Goal: Task Accomplishment & Management: Manage account settings

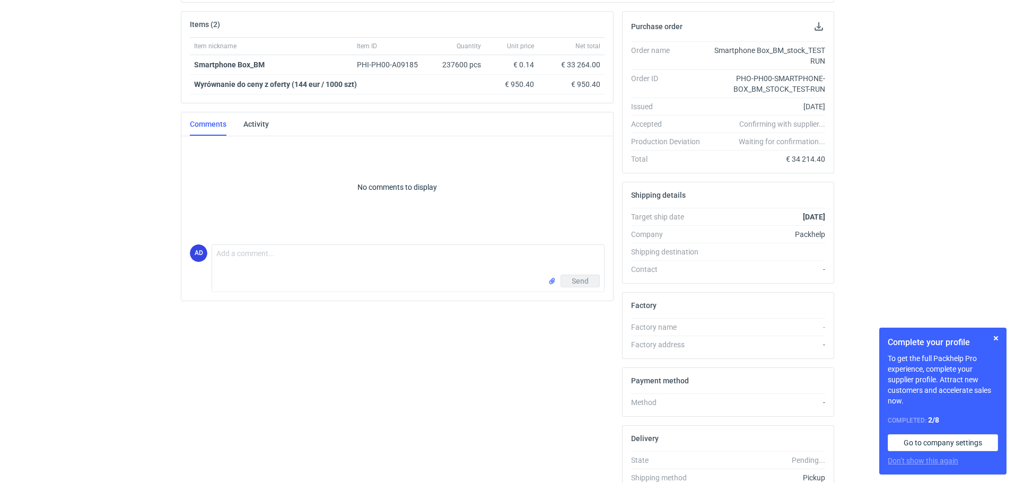
scroll to position [159, 0]
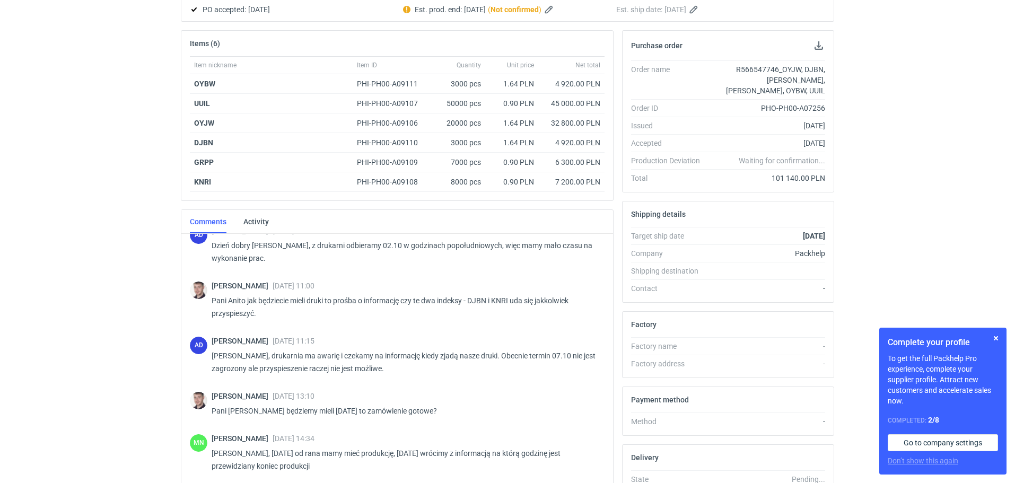
scroll to position [872, 0]
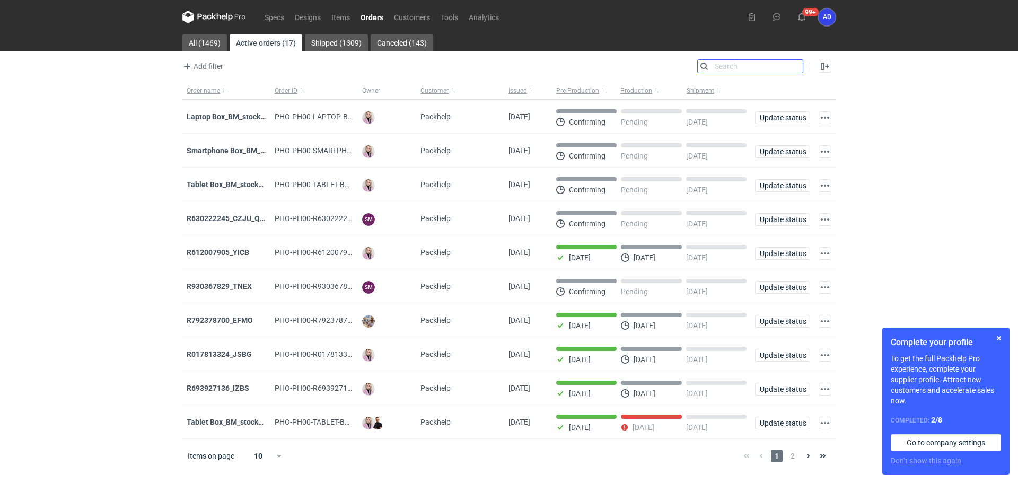
click at [796, 69] on input "Search" at bounding box center [750, 66] width 105 height 13
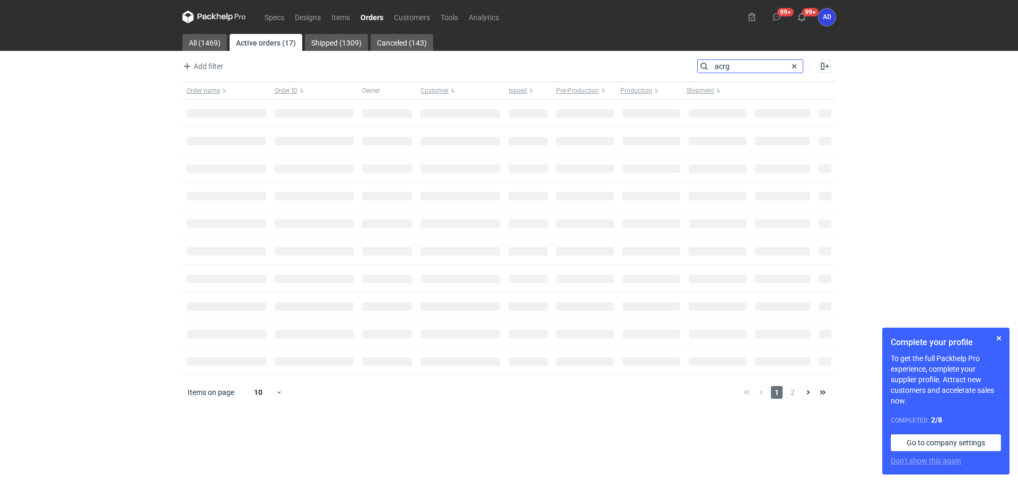
type input "acrg"
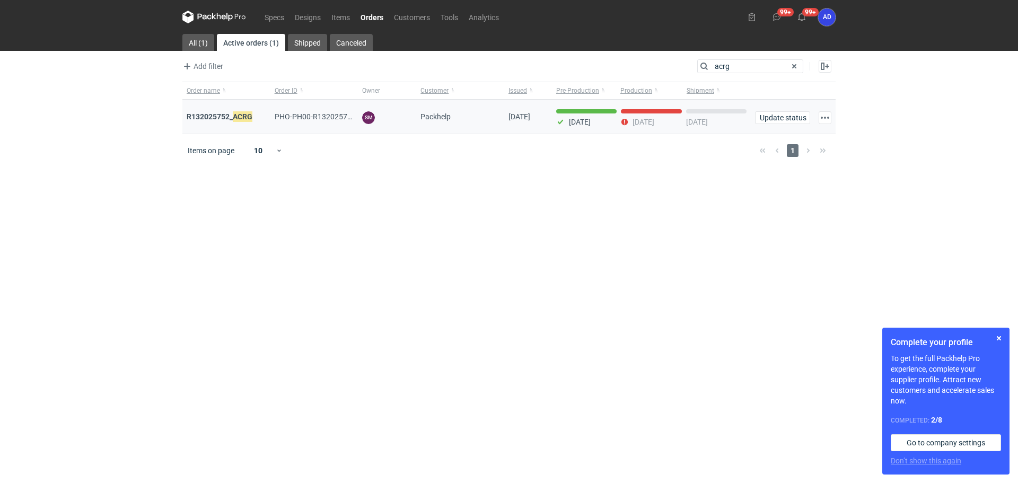
click at [226, 121] on div "R132025752_ ACRG" at bounding box center [227, 116] width 80 height 11
click at [226, 119] on strong "R132025752_ ACRG" at bounding box center [220, 117] width 66 height 12
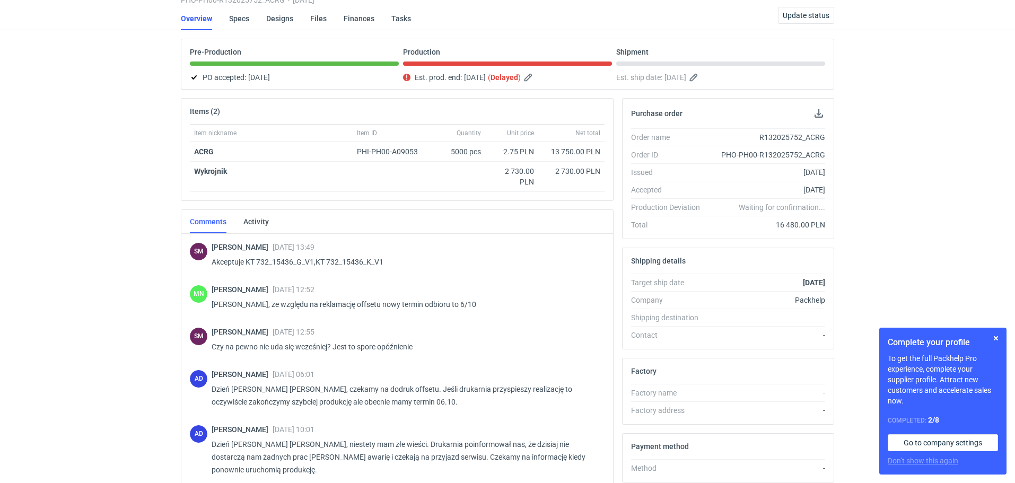
scroll to position [173, 0]
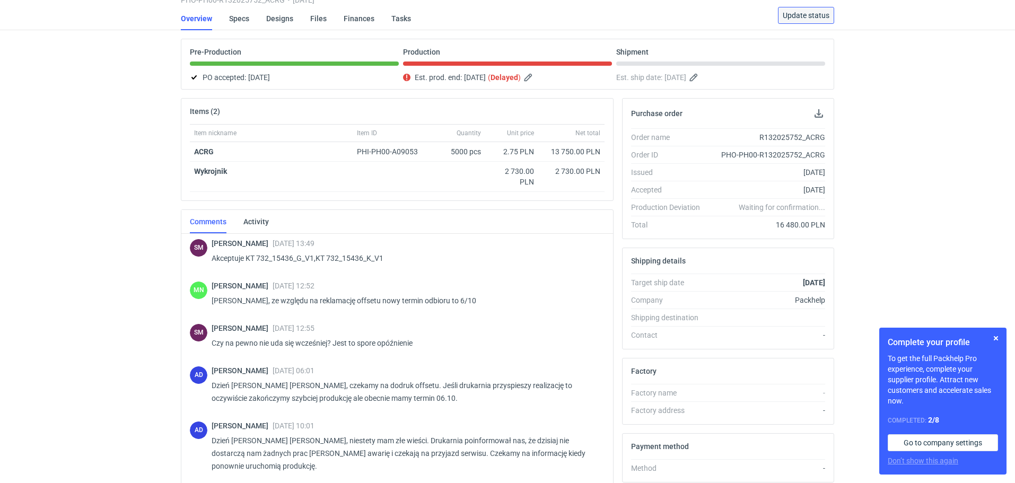
click at [806, 18] on span "Update status" at bounding box center [806, 15] width 47 height 7
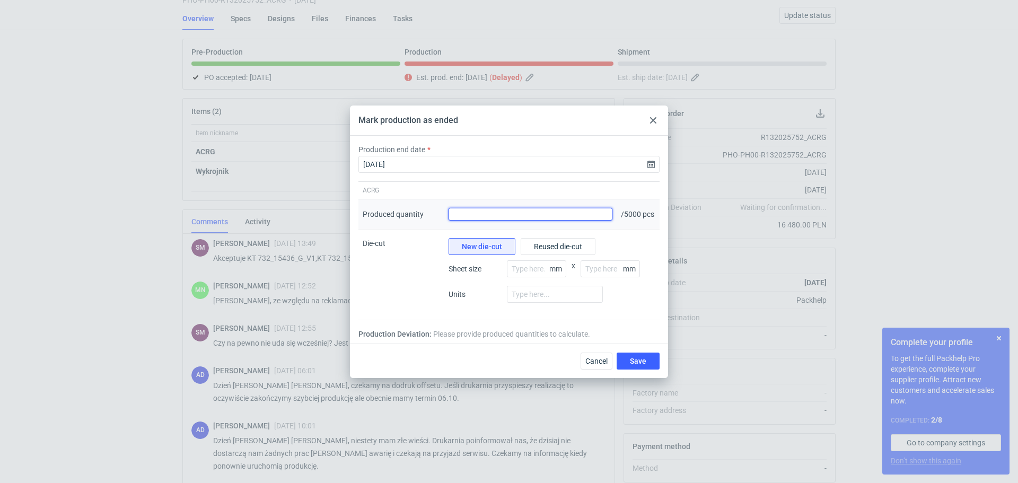
click at [591, 215] on input "Produced quantity" at bounding box center [531, 214] width 164 height 13
type input "4933"
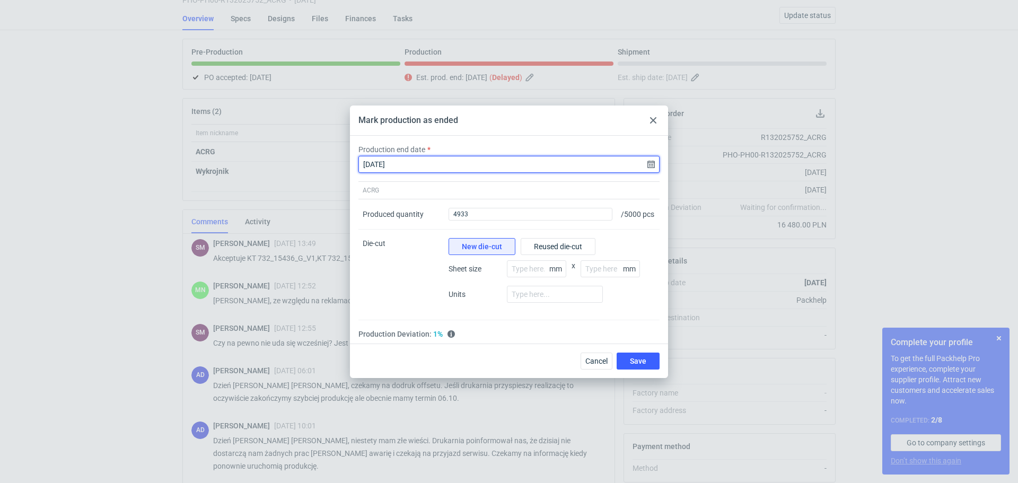
click at [650, 163] on input "2025-09-29" at bounding box center [509, 164] width 301 height 17
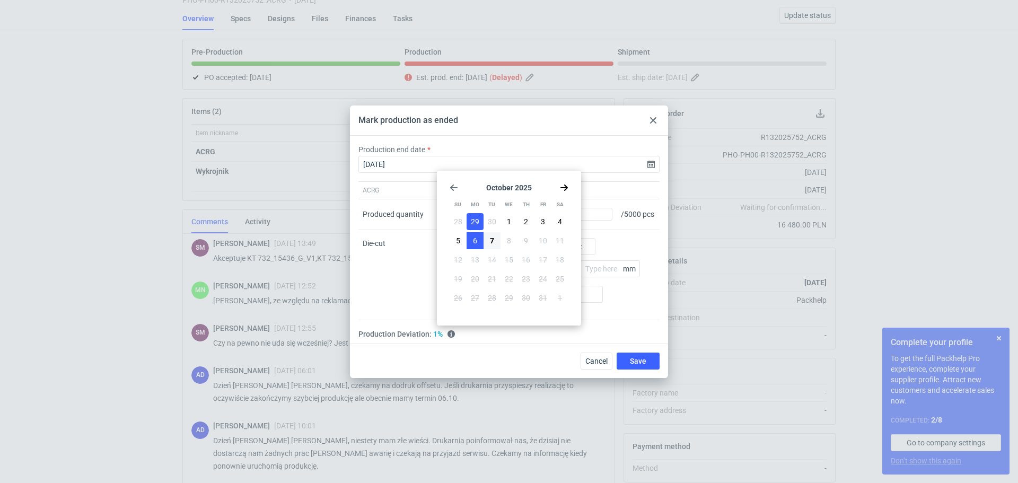
click at [468, 238] on button "6" at bounding box center [475, 240] width 17 height 17
type input "2025-10-06"
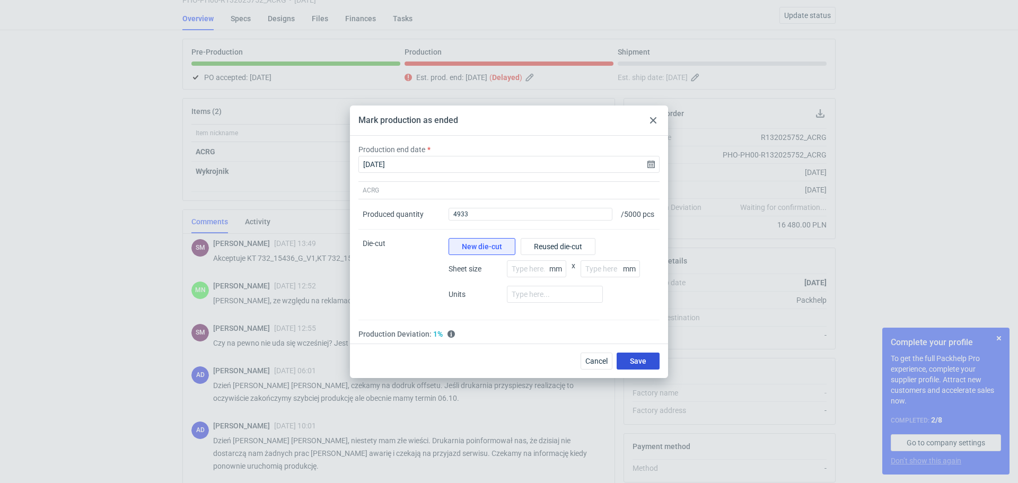
click at [634, 365] on span "Save" at bounding box center [638, 360] width 16 height 7
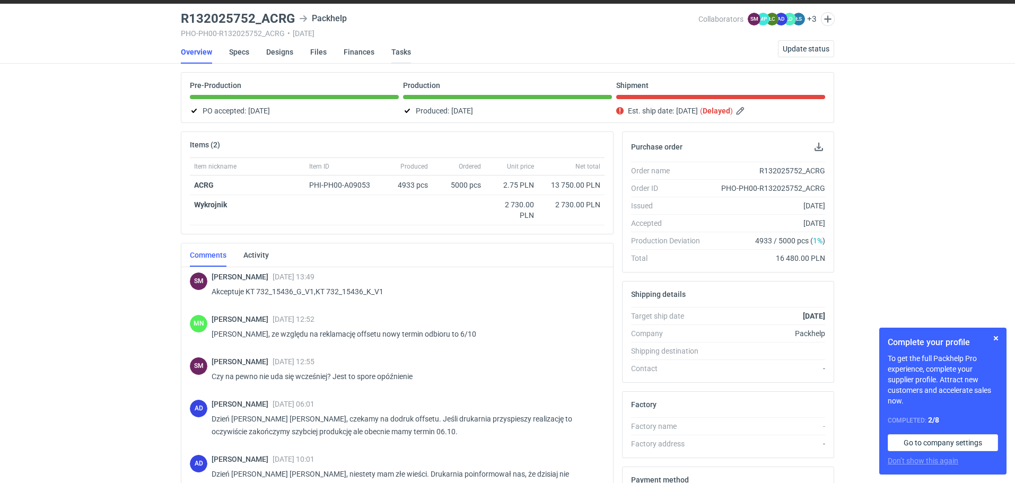
scroll to position [0, 0]
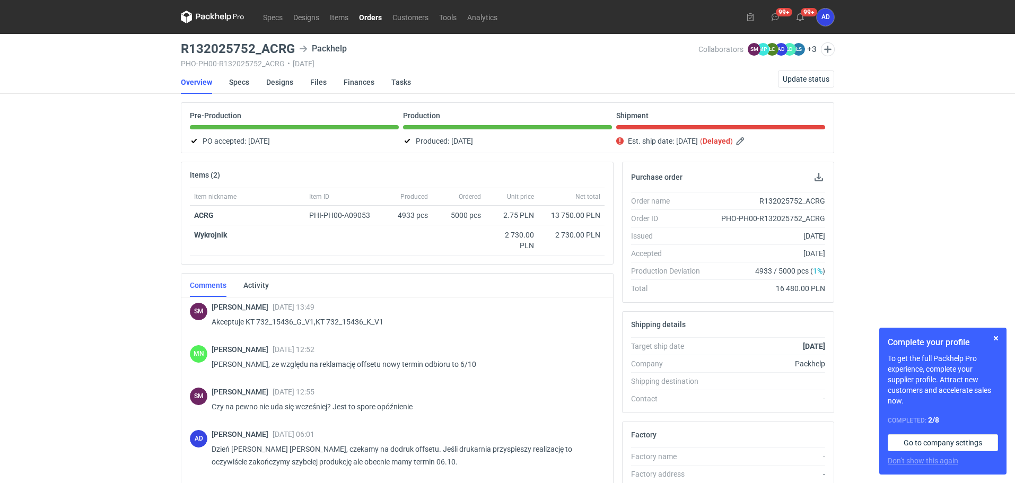
click at [363, 19] on link "Orders" at bounding box center [370, 17] width 33 height 13
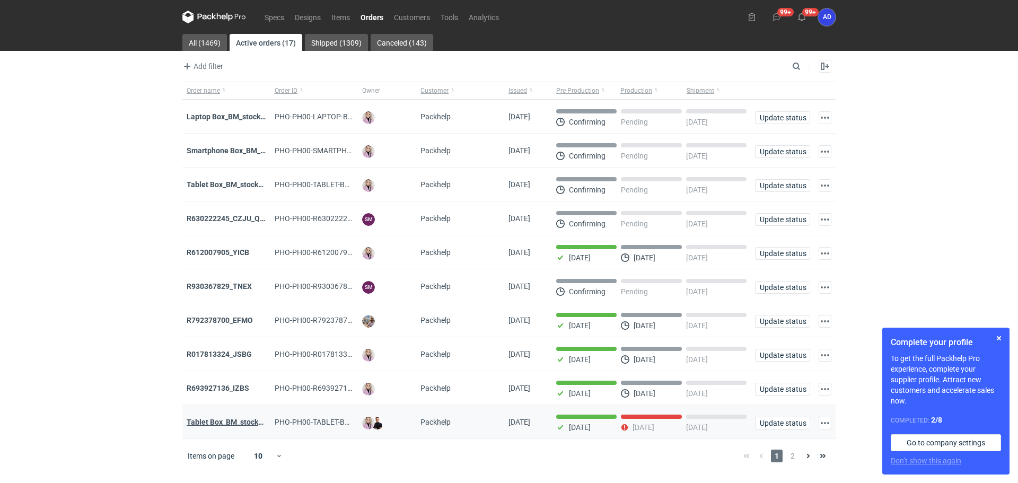
click at [232, 426] on strong "Tablet Box_BM_stock_TEST RUN" at bounding box center [242, 422] width 110 height 8
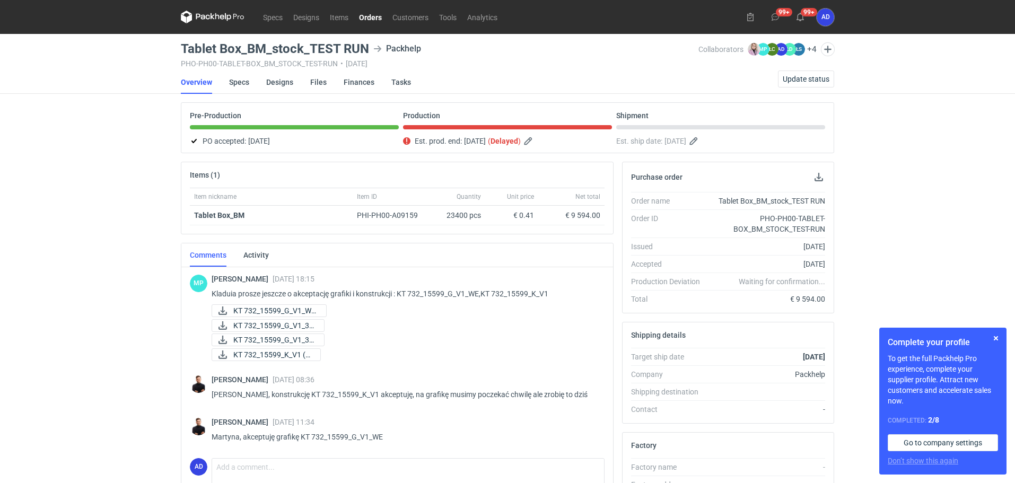
click at [374, 14] on link "Orders" at bounding box center [370, 17] width 33 height 13
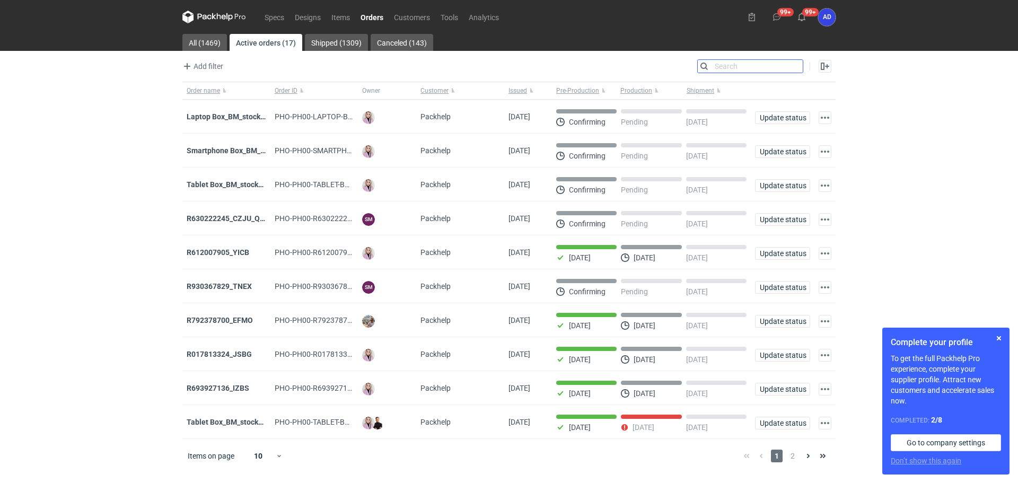
click at [796, 64] on input "Search" at bounding box center [750, 66] width 105 height 13
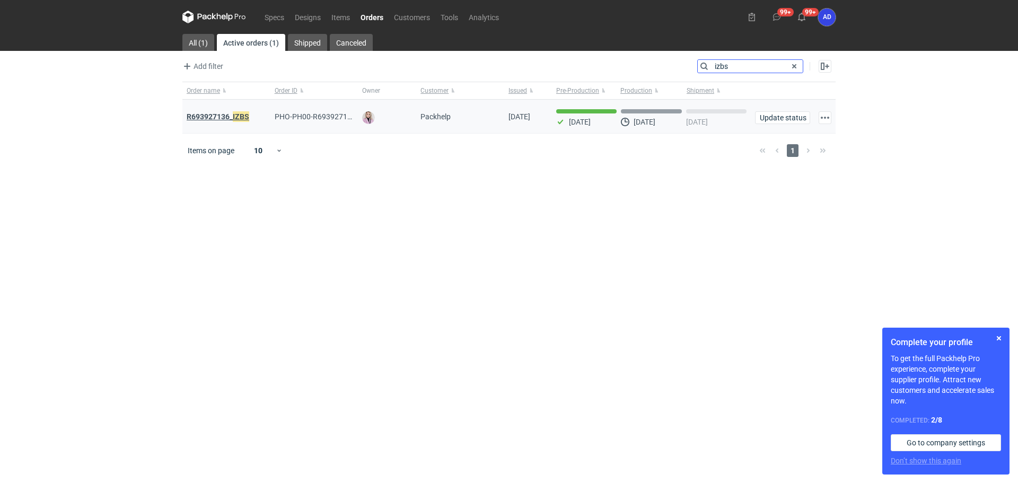
type input "izbs"
click at [211, 117] on strong "R693927136_ IZBS" at bounding box center [218, 117] width 63 height 12
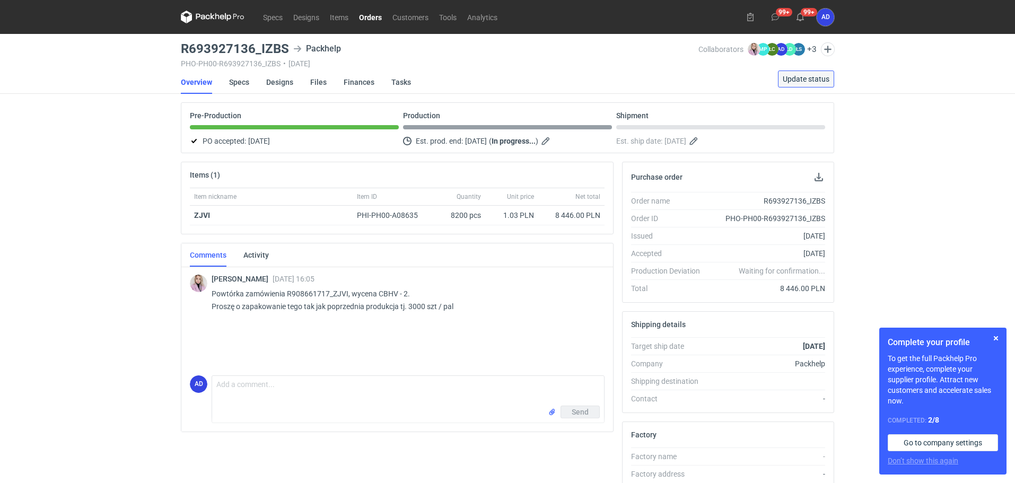
click at [792, 79] on span "Update status" at bounding box center [806, 78] width 47 height 7
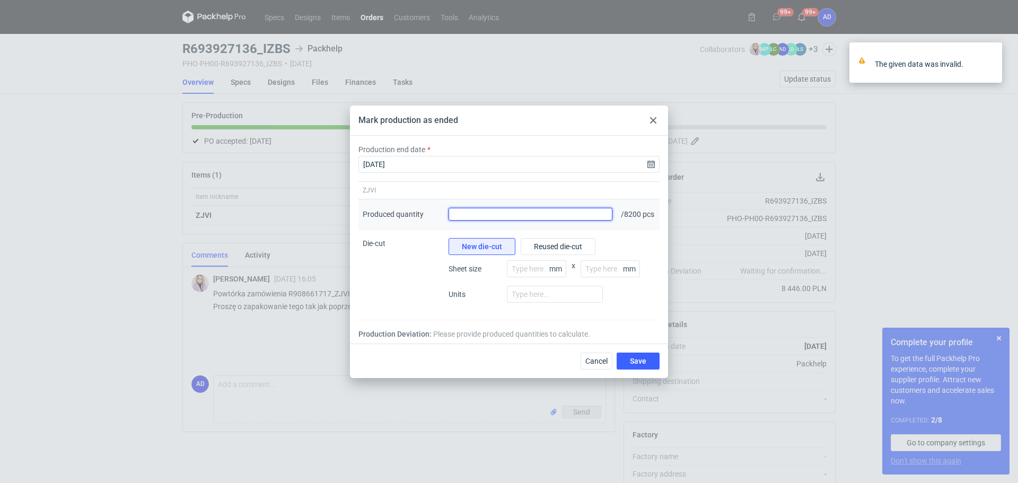
click at [578, 219] on input "Produced quantity" at bounding box center [531, 214] width 164 height 13
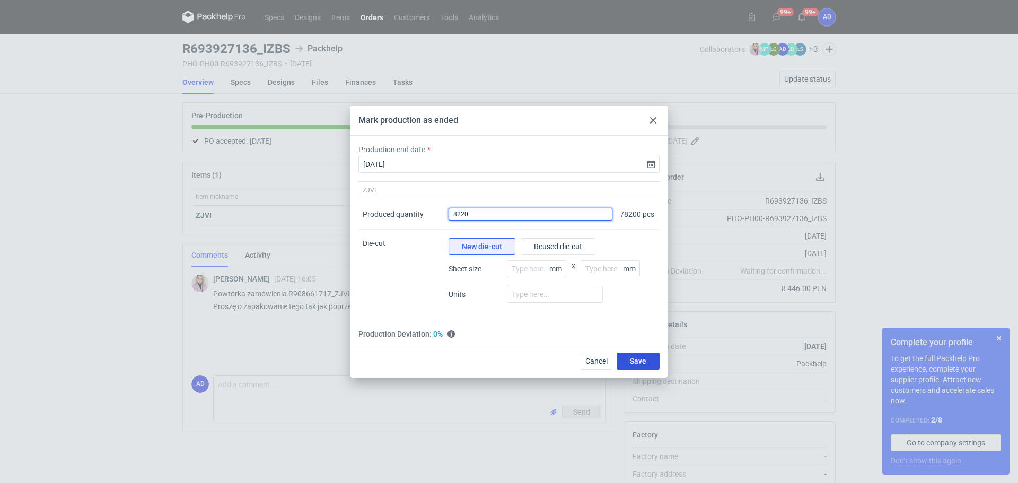
type input "8220"
click at [629, 363] on button "Save" at bounding box center [638, 361] width 43 height 17
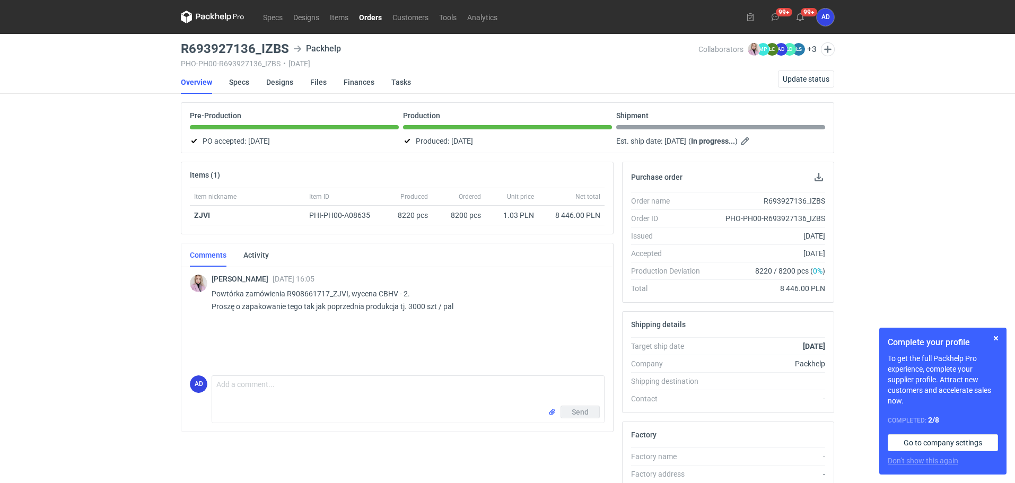
click at [364, 16] on link "Orders" at bounding box center [370, 17] width 33 height 13
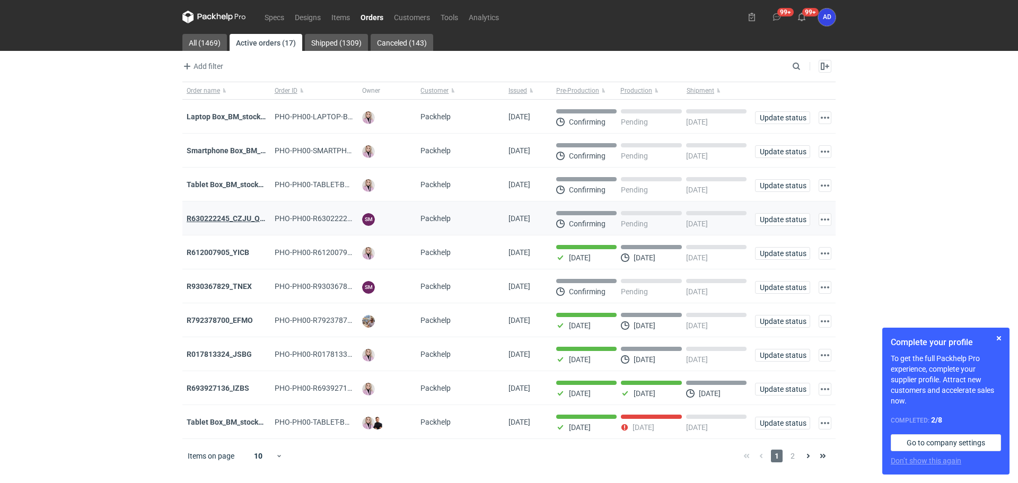
click at [241, 219] on strong "R630222245_CZJU_QNLS_PWUU" at bounding box center [242, 218] width 111 height 8
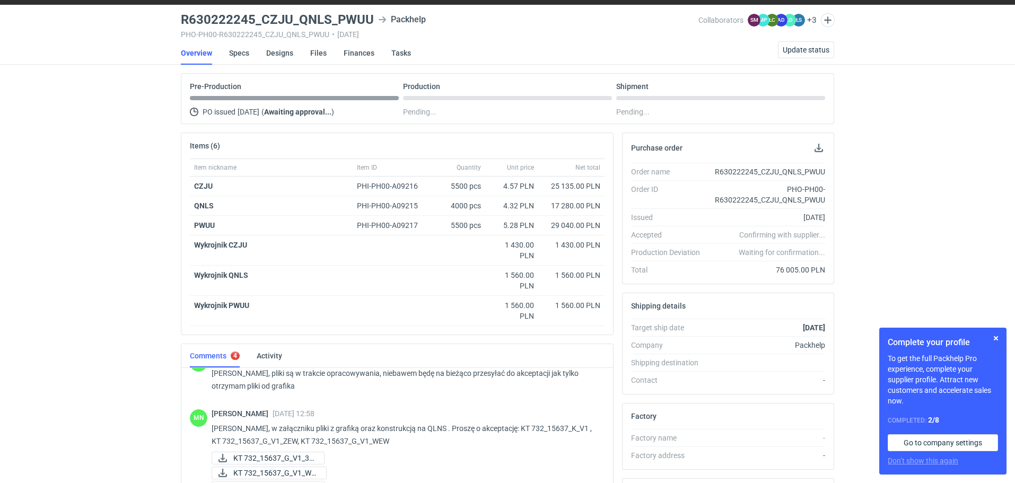
scroll to position [4, 0]
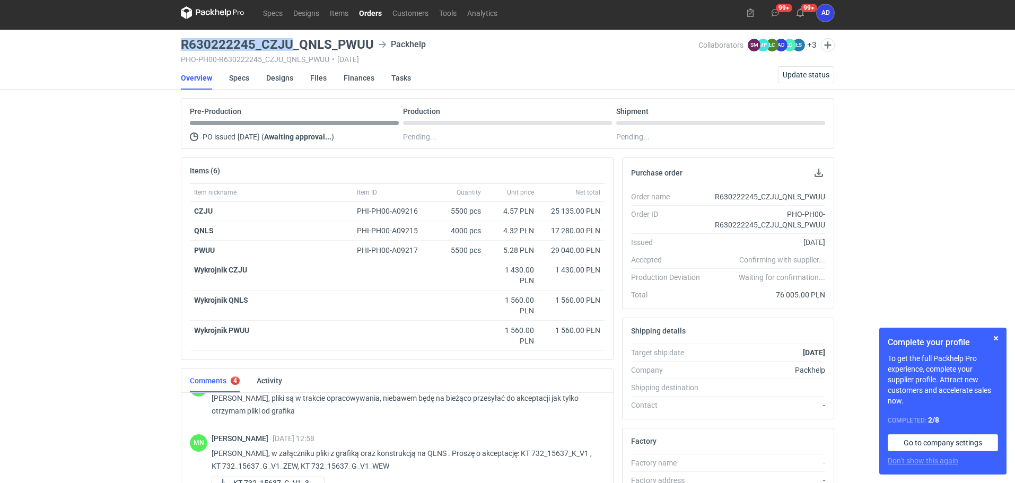
drag, startPoint x: 292, startPoint y: 43, endPoint x: 176, endPoint y: 47, distance: 115.7
click at [176, 47] on div "Specs Designs Items Orders Customers Tools Analytics 99+ 99+ AD Anita Dolczewsk…" at bounding box center [507, 237] width 1015 height 483
copy h3 "R630222245_CZJU"
drag, startPoint x: 332, startPoint y: 43, endPoint x: 299, endPoint y: 46, distance: 32.4
click at [299, 46] on h3 "R630222245_CZJU_QNLS_PWUU" at bounding box center [277, 44] width 193 height 13
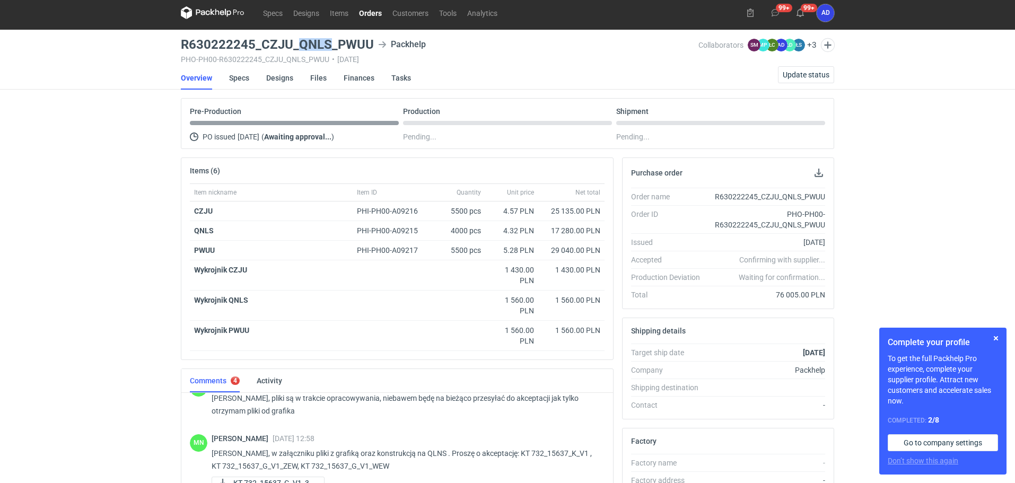
copy h3 "QNLS"
click at [378, 12] on link "Orders" at bounding box center [370, 12] width 33 height 13
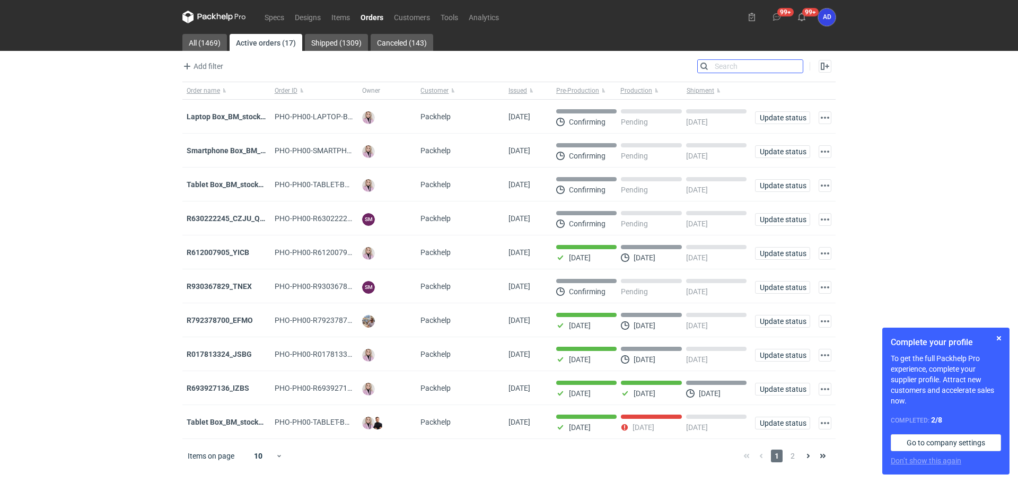
click at [797, 69] on input "Search" at bounding box center [750, 66] width 105 height 13
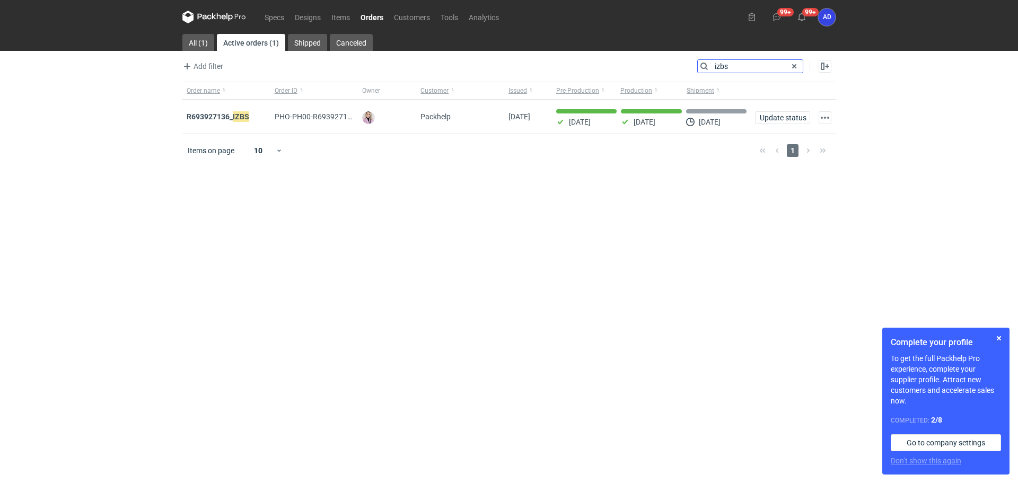
type input "izbs"
click at [365, 15] on link "Orders" at bounding box center [371, 17] width 33 height 13
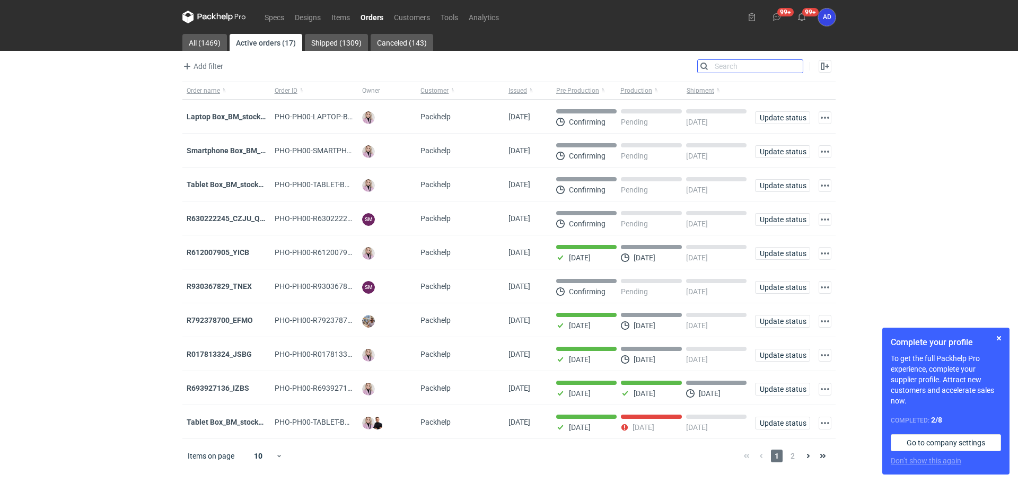
click at [749, 65] on input "Search" at bounding box center [750, 66] width 105 height 13
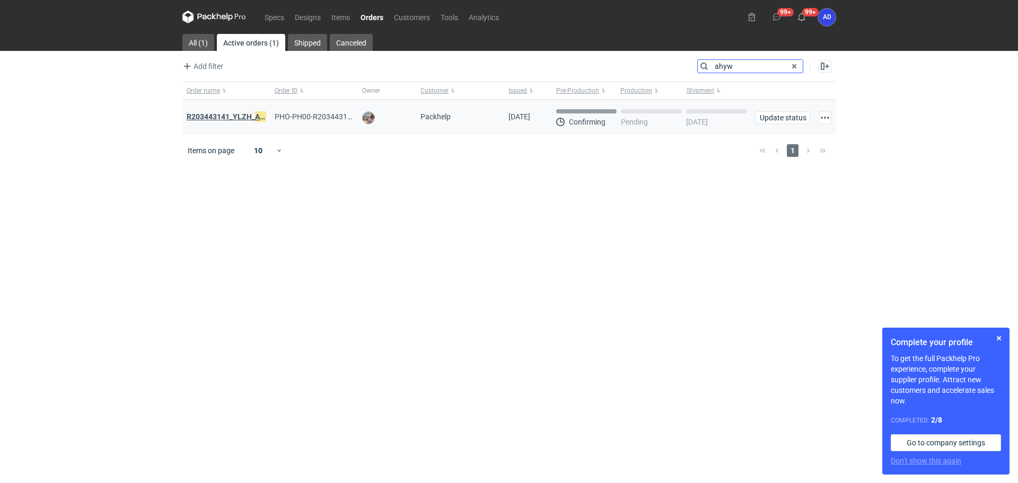
type input "ahyw"
click at [241, 118] on strong "R203443141_YLZH_ AHYW" at bounding box center [232, 117] width 90 height 12
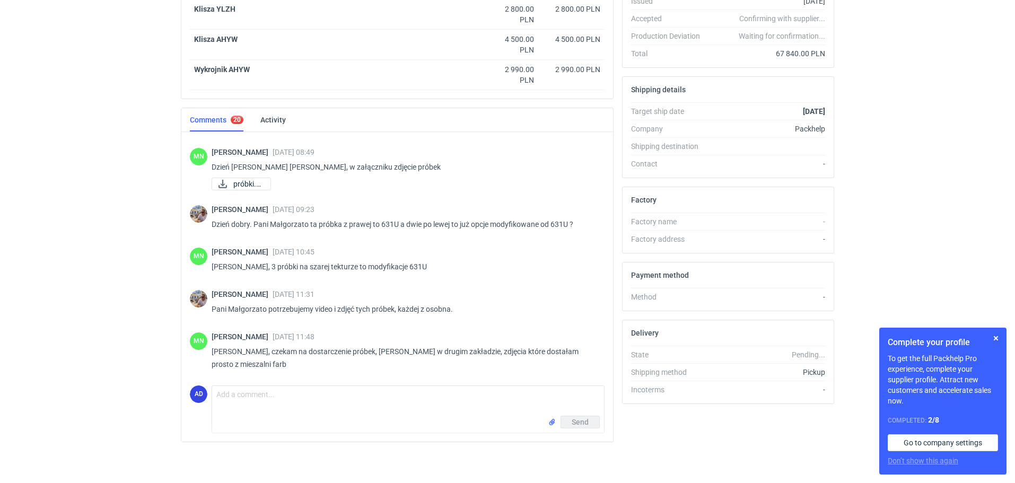
scroll to position [247, 0]
click at [397, 405] on textarea "Comment message" at bounding box center [408, 400] width 392 height 30
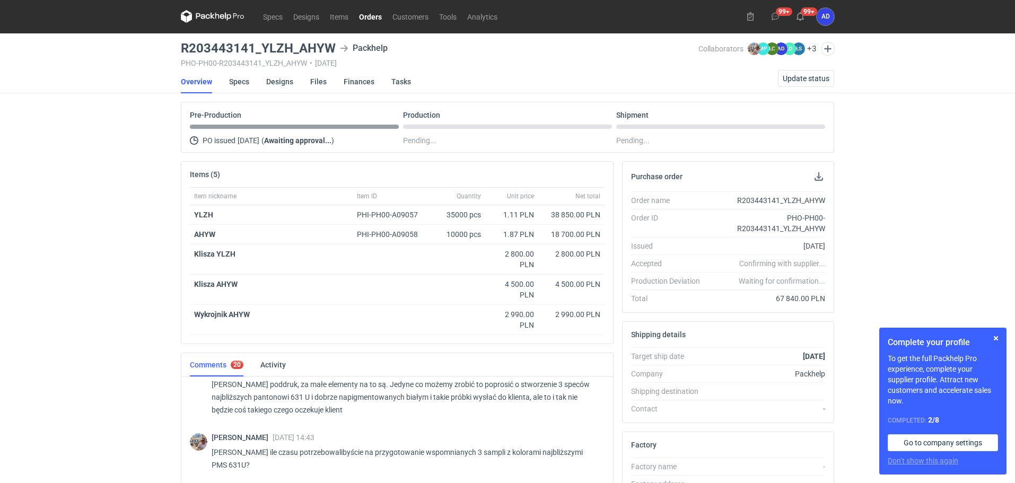
scroll to position [0, 0]
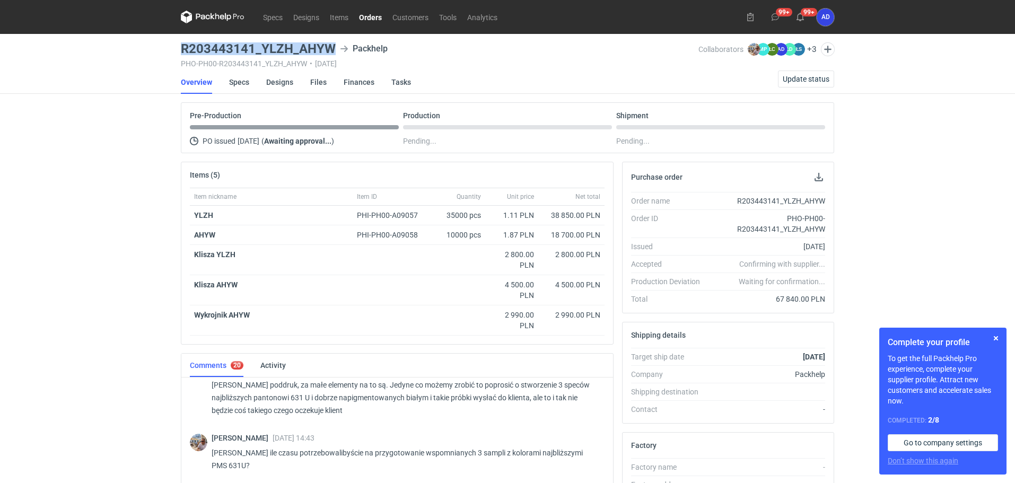
drag, startPoint x: 338, startPoint y: 47, endPoint x: 181, endPoint y: 51, distance: 157.0
click at [181, 51] on div "R203443141_YLZH_AHYW Packhelp" at bounding box center [440, 48] width 518 height 13
copy h3 "R203443141_YLZH_AHYW"
click at [365, 19] on link "Orders" at bounding box center [370, 17] width 33 height 13
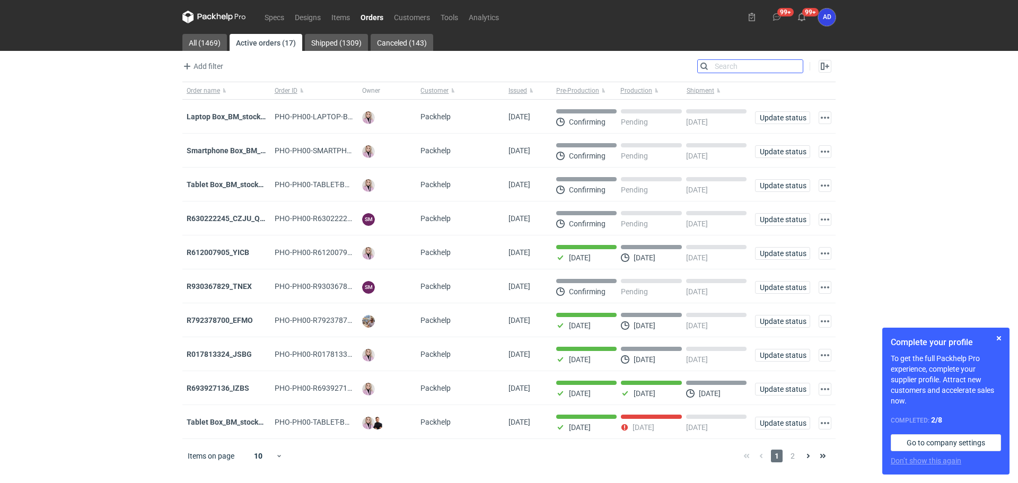
click at [795, 66] on input "Search" at bounding box center [750, 66] width 105 height 13
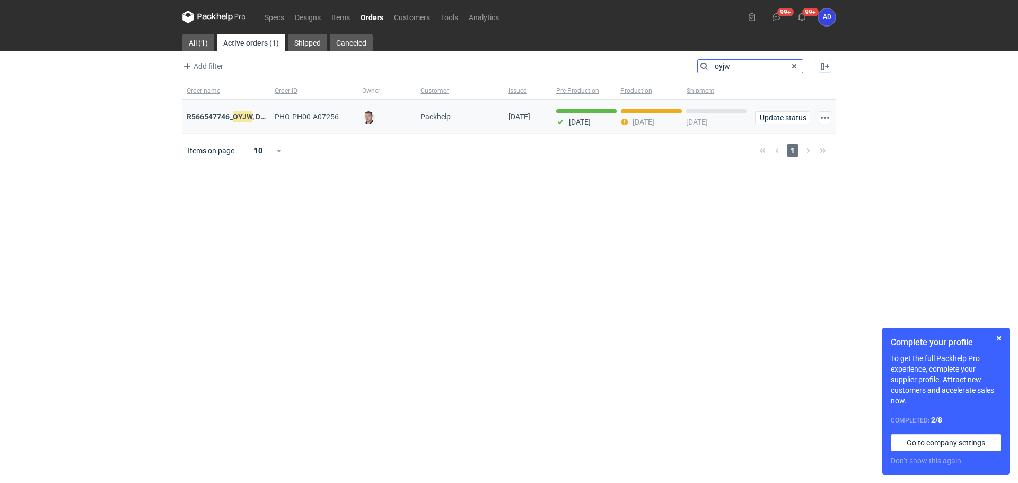
type input "oyjw"
click at [235, 119] on em "OYJW" at bounding box center [243, 117] width 20 height 12
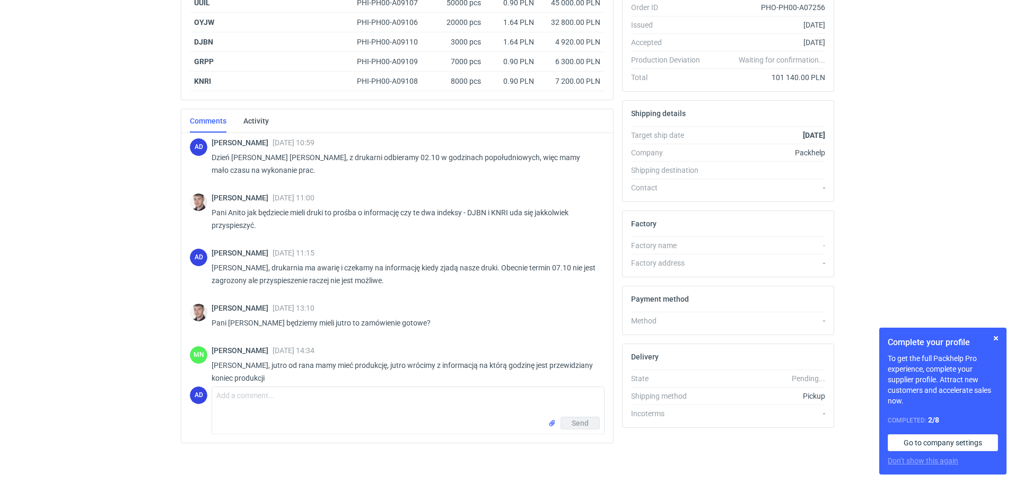
scroll to position [235, 0]
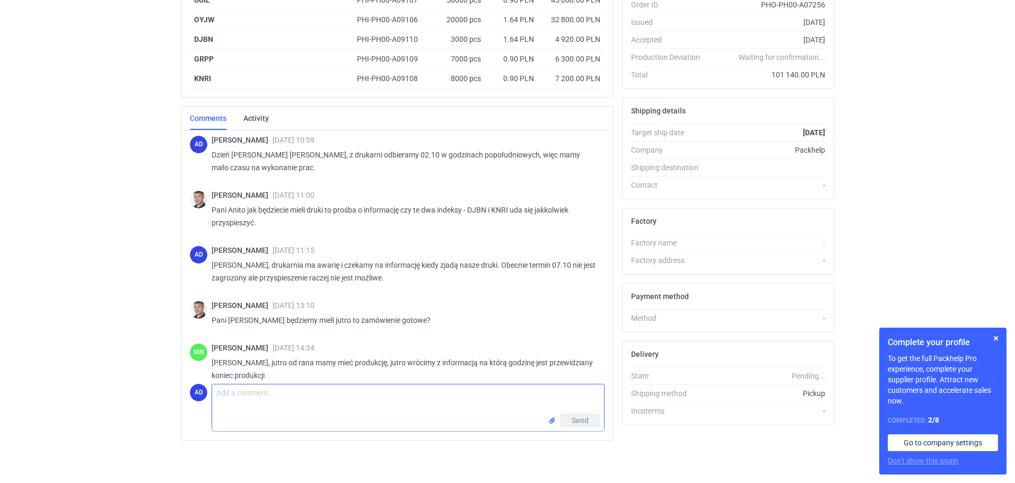
click at [263, 392] on textarea "Comment message" at bounding box center [408, 400] width 392 height 30
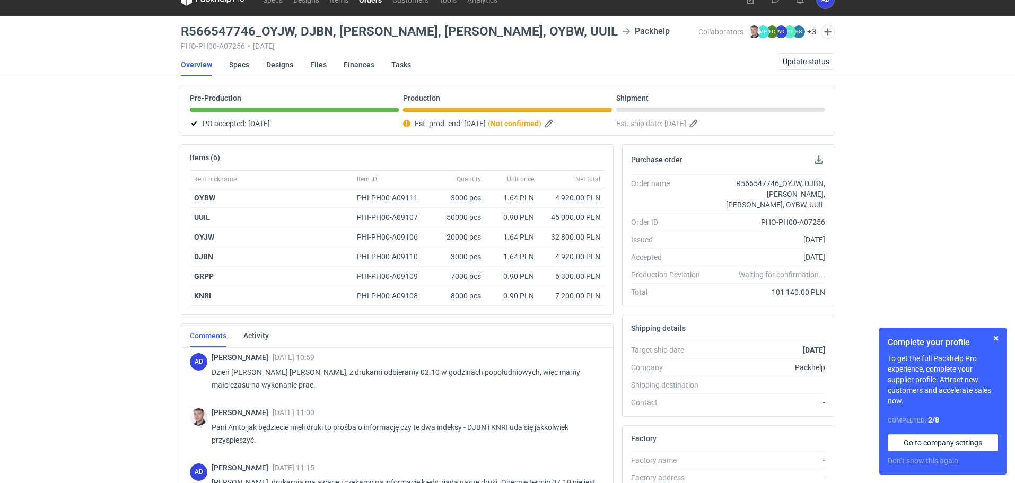
scroll to position [0, 0]
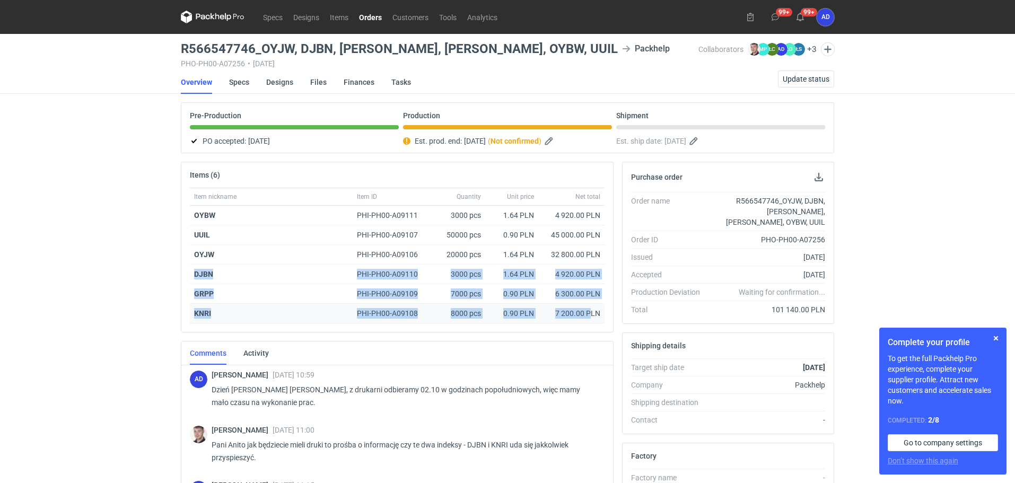
drag, startPoint x: 191, startPoint y: 273, endPoint x: 591, endPoint y: 307, distance: 400.9
click at [591, 307] on div "Item nickname Item ID Quantity Unit price Net total OYBW PHI-PH00-A09111 3000 p…" at bounding box center [397, 256] width 415 height 136
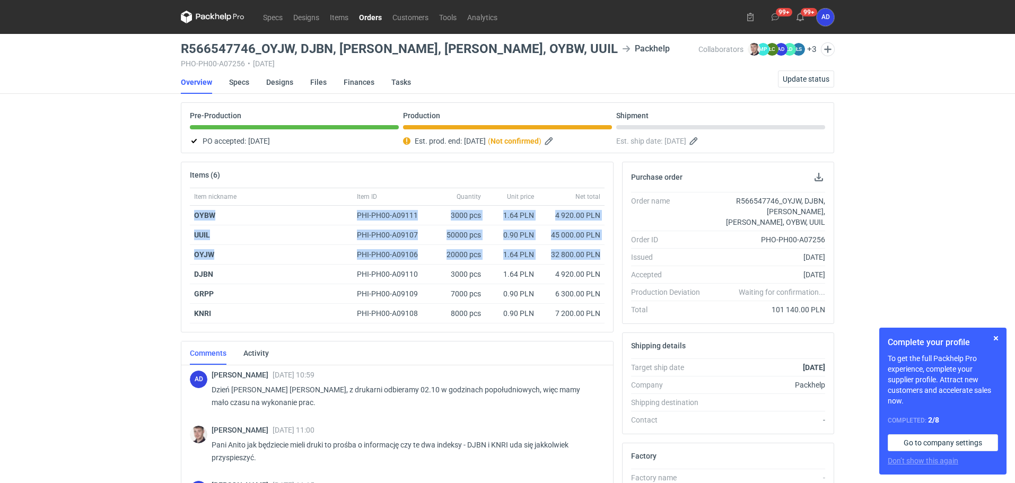
drag, startPoint x: 195, startPoint y: 217, endPoint x: 615, endPoint y: 242, distance: 420.8
click at [608, 257] on div "Item nickname Item ID Quantity Unit price Net total OYBW PHI-PH00-A09111 3000 p…" at bounding box center [397, 260] width 432 height 144
click at [369, 20] on link "Orders" at bounding box center [370, 17] width 33 height 13
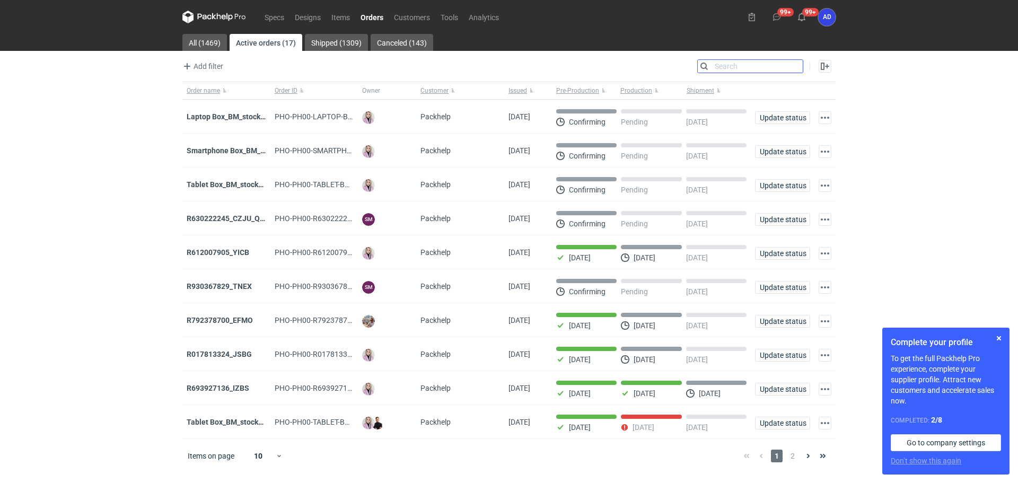
click at [797, 69] on input "Search" at bounding box center [750, 66] width 105 height 13
click at [739, 65] on input "Search" at bounding box center [750, 66] width 105 height 13
paste input "TNEX"
type input "TNEX"
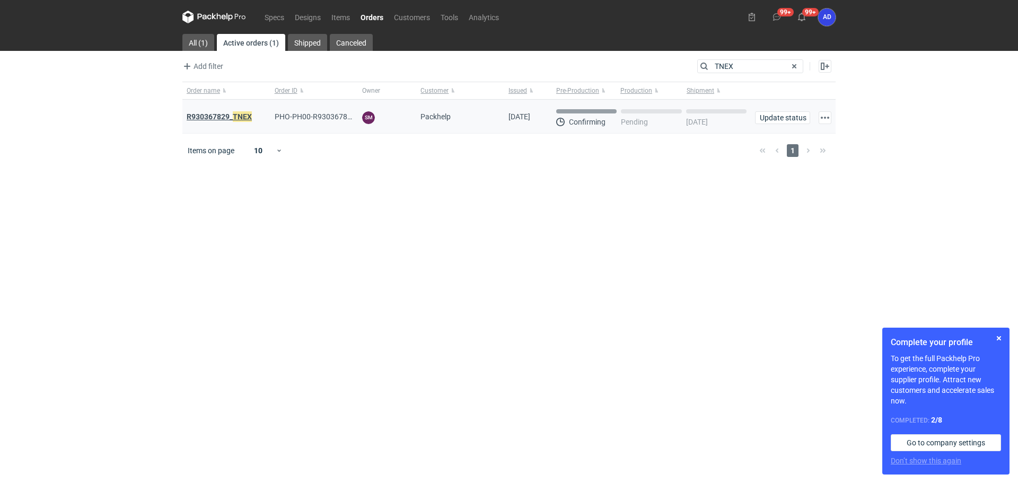
click at [228, 118] on strong "R930367829_ TNEX" at bounding box center [219, 117] width 65 height 12
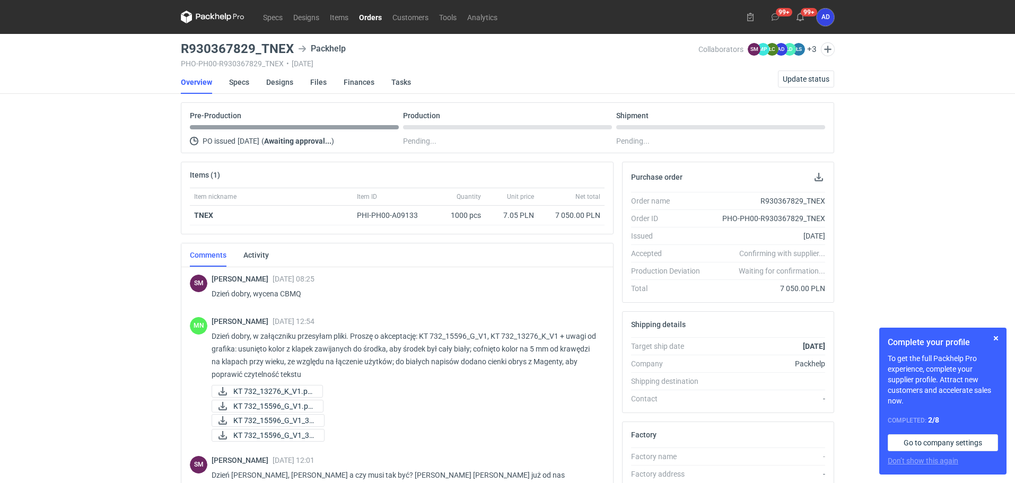
click at [375, 16] on link "Orders" at bounding box center [370, 17] width 33 height 13
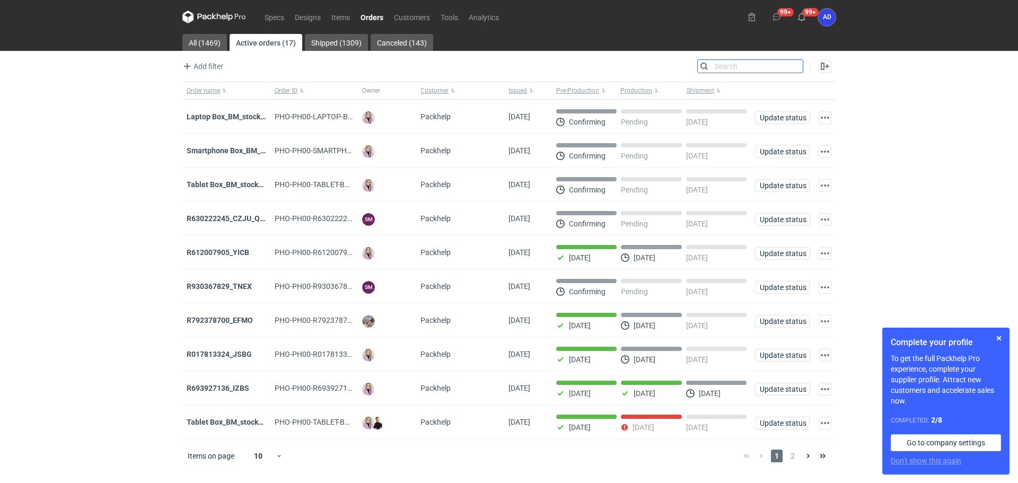
click at [796, 66] on input "Search" at bounding box center [750, 66] width 105 height 13
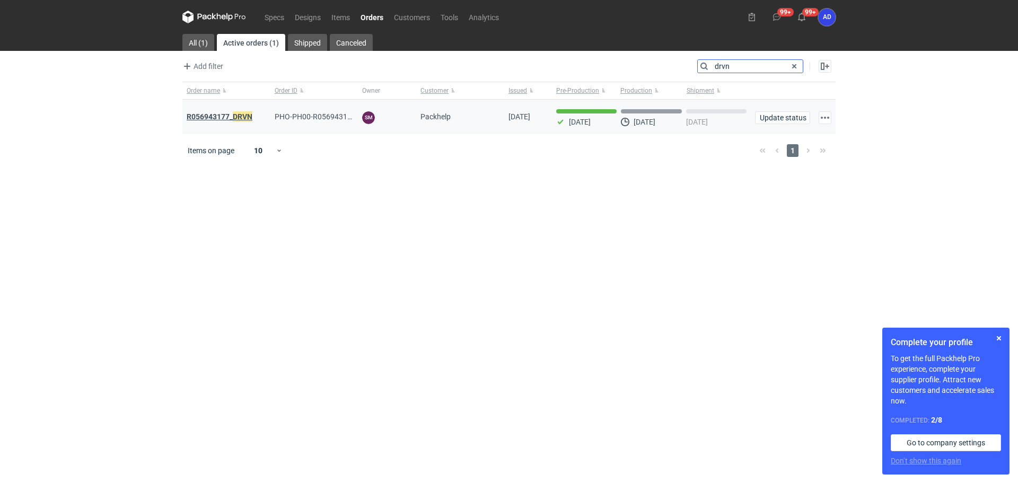
type input "drvn"
click at [210, 119] on strong "R056943177_ DRVN" at bounding box center [220, 117] width 66 height 12
